Goal: Browse casually

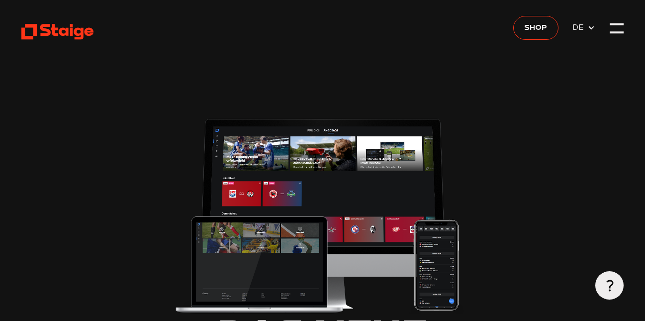
type input "0.8"
click at [617, 25] on div at bounding box center [617, 28] width 14 height 14
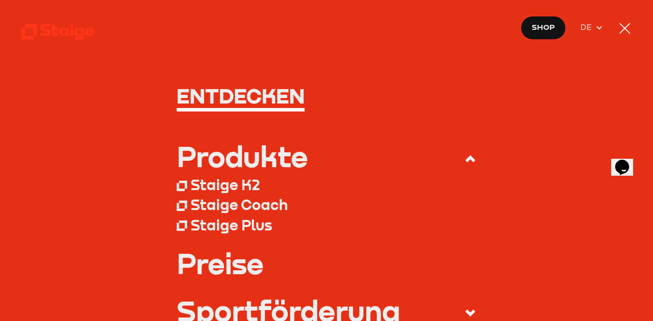
type input "0.8"
click at [618, 25] on div at bounding box center [625, 28] width 14 height 14
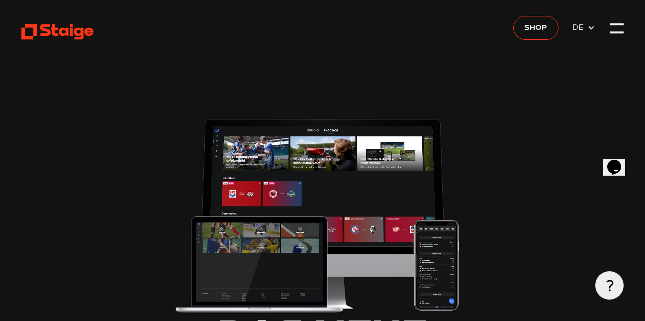
click at [582, 25] on span "DE" at bounding box center [580, 27] width 15 height 12
click at [73, 33] on icon at bounding box center [57, 32] width 72 height 18
